Goal: Task Accomplishment & Management: Use online tool/utility

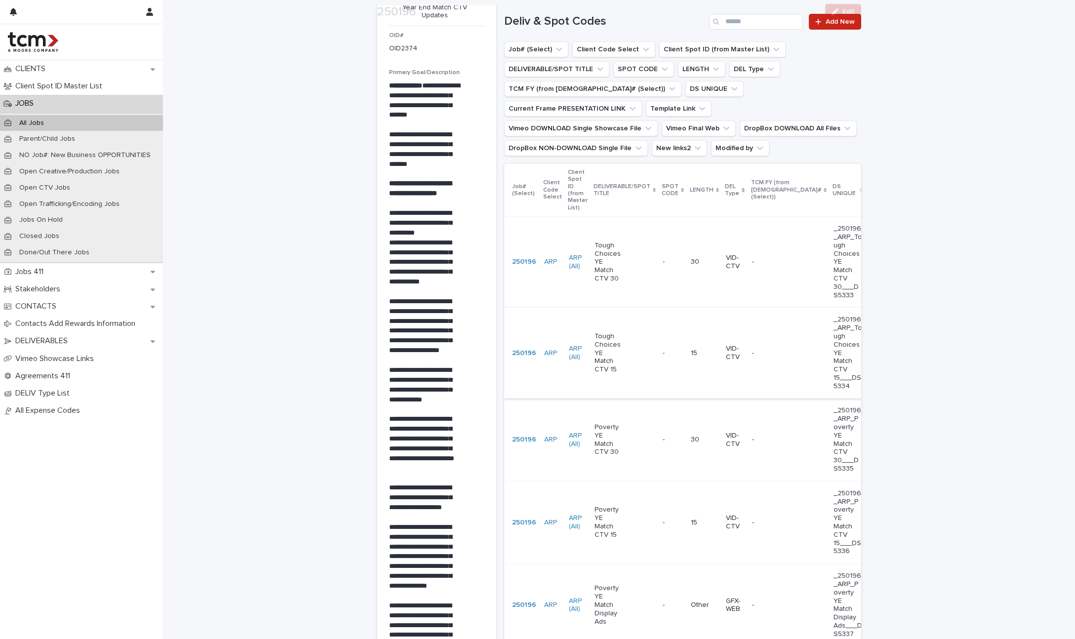
scroll to position [75, 0]
click at [632, 434] on div "Poverty YE Match CTV 30" at bounding box center [625, 439] width 60 height 41
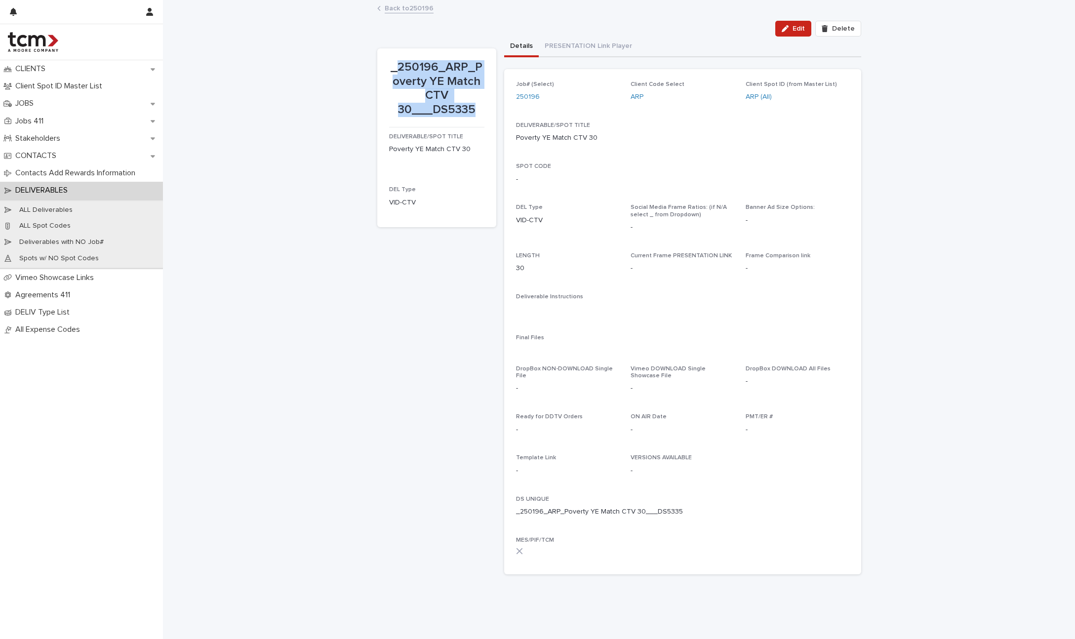
drag, startPoint x: 395, startPoint y: 66, endPoint x: 475, endPoint y: 113, distance: 92.9
click at [475, 113] on p "_250196_ARP_Poverty YE Match CTV 30___DS5335" at bounding box center [436, 88] width 95 height 57
copy p "250196_ARP_Poverty YE Match CTV 30___DS5335"
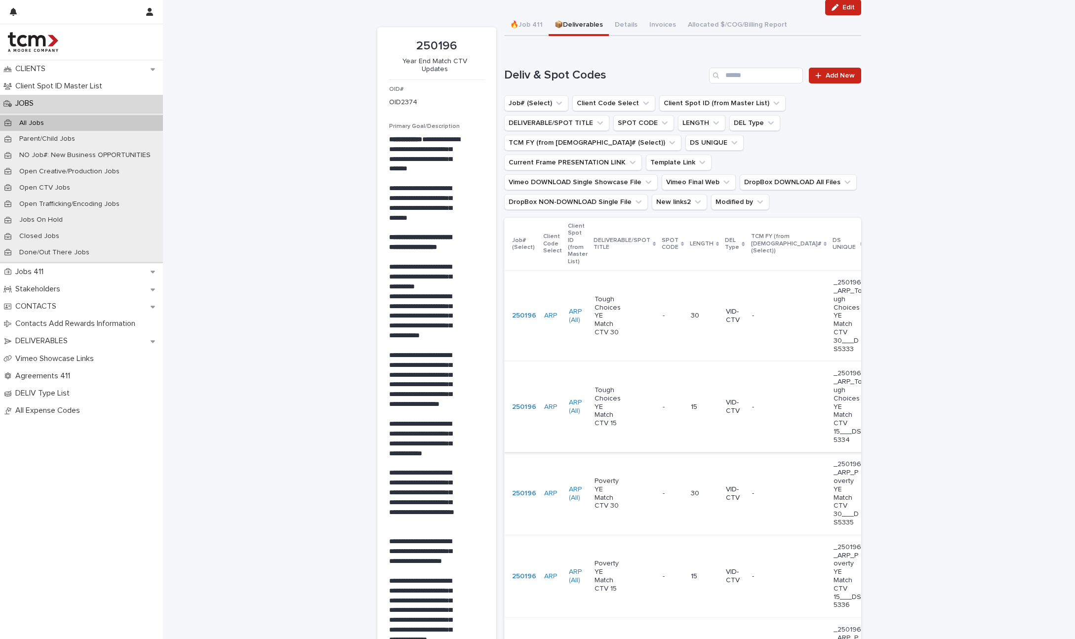
scroll to position [41, 0]
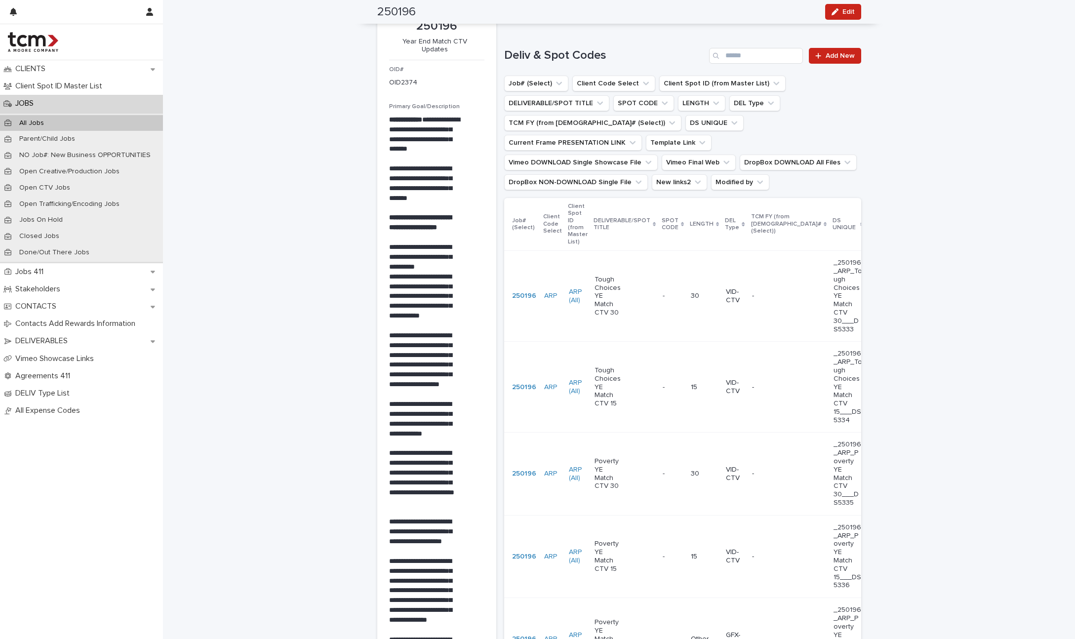
click at [659, 390] on td "- -" at bounding box center [673, 387] width 28 height 91
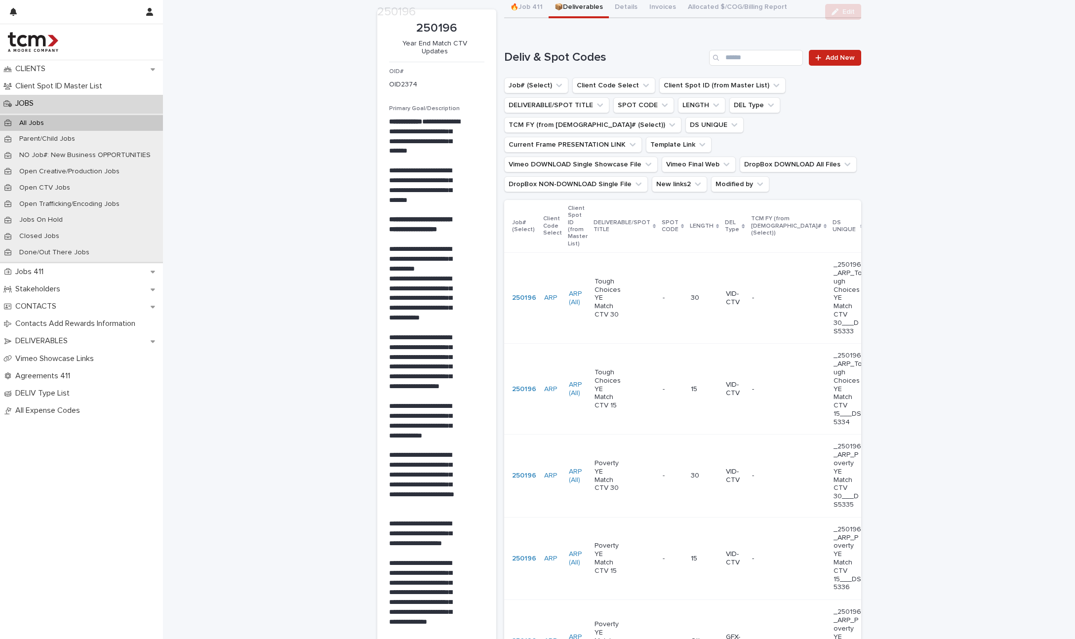
scroll to position [164, 0]
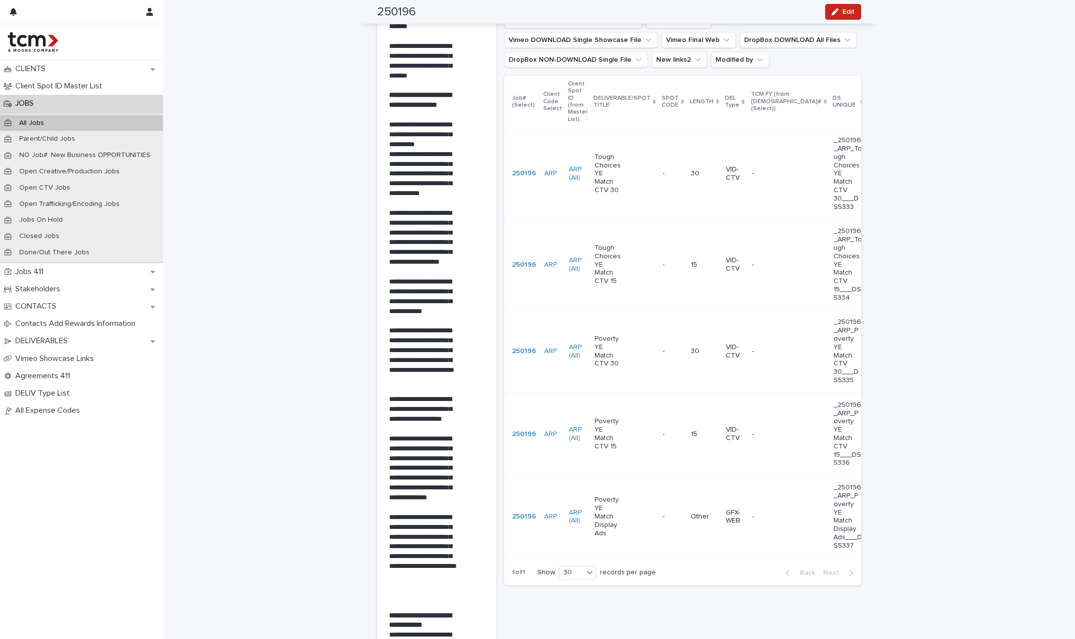
click at [619, 417] on div "Poverty YE Match CTV 15" at bounding box center [625, 433] width 60 height 41
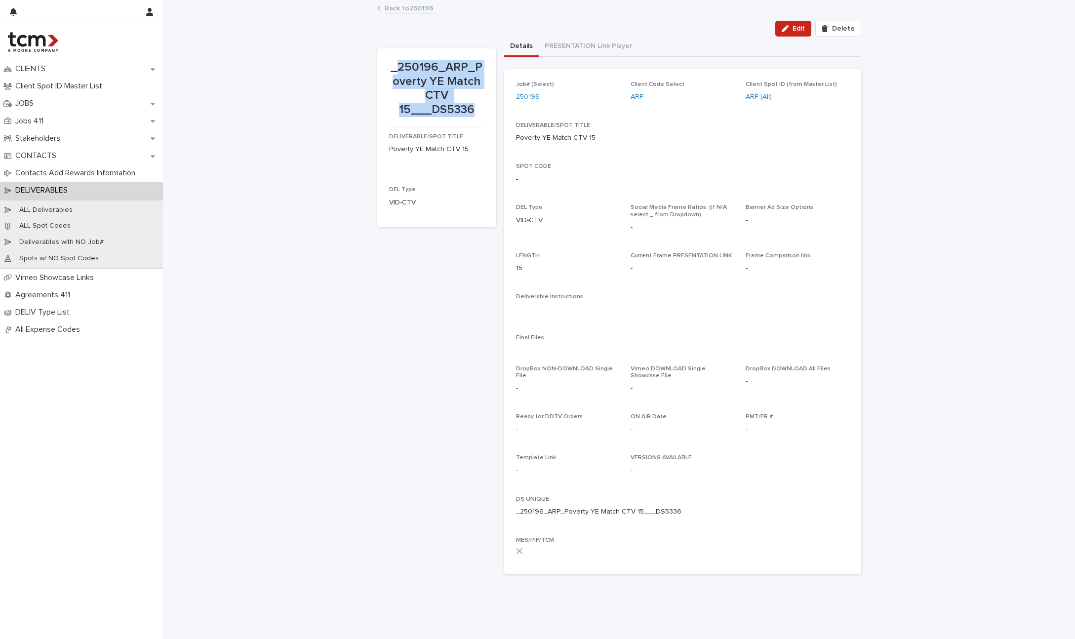
drag, startPoint x: 396, startPoint y: 66, endPoint x: 473, endPoint y: 109, distance: 87.8
click at [473, 109] on p "_250196_ARP_Poverty YE Match CTV 15___DS5336" at bounding box center [436, 88] width 95 height 57
copy p "250196_ARP_Poverty YE Match CTV 15___DS5336"
